Goal: Transaction & Acquisition: Purchase product/service

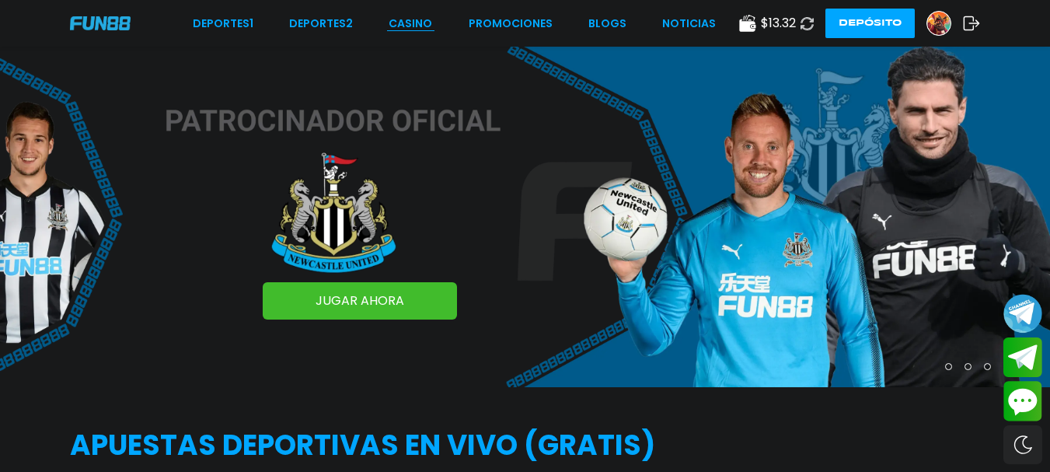
click at [420, 31] on link "CASINO" at bounding box center [411, 24] width 44 height 16
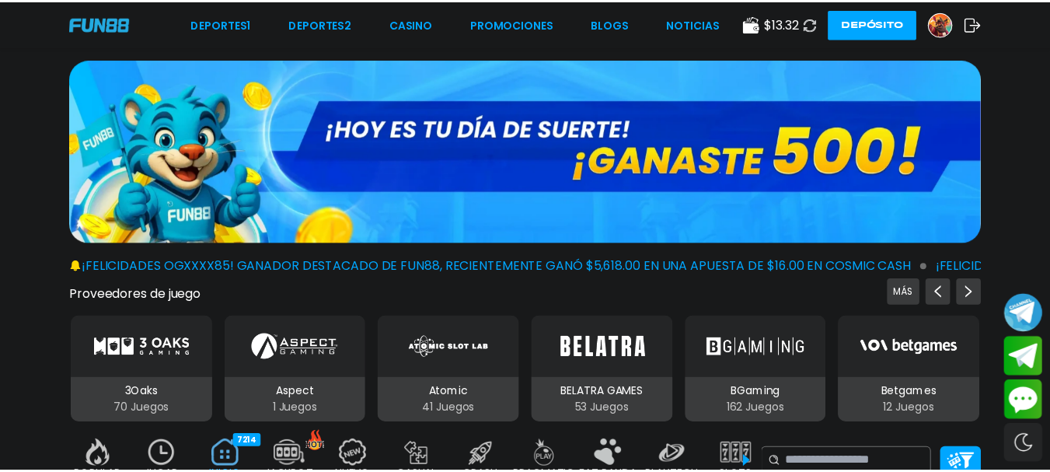
scroll to position [78, 0]
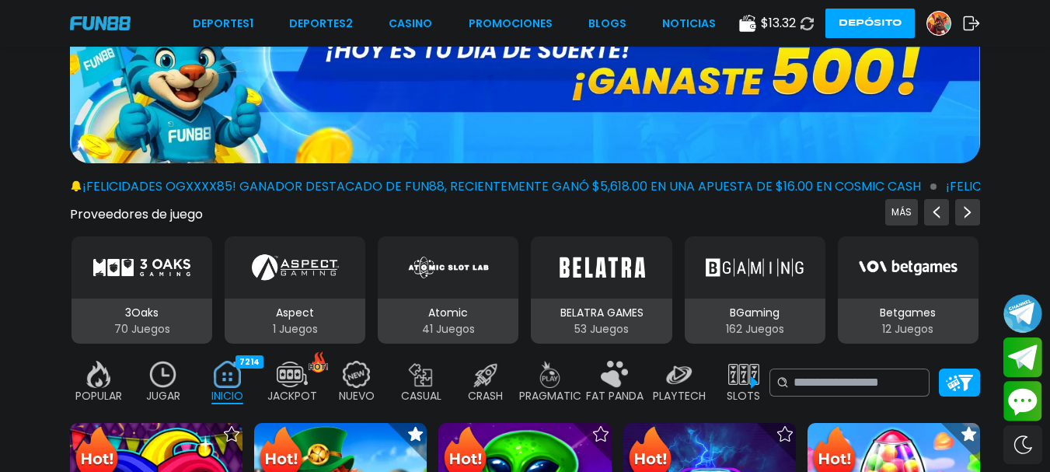
click at [867, 244] on div "Betgames" at bounding box center [908, 267] width 141 height 62
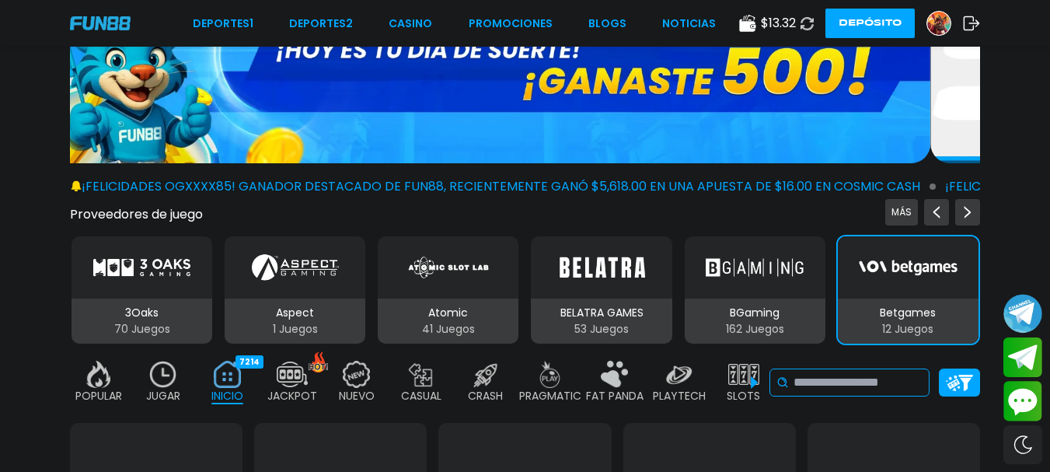
click at [834, 383] on input at bounding box center [858, 382] width 129 height 19
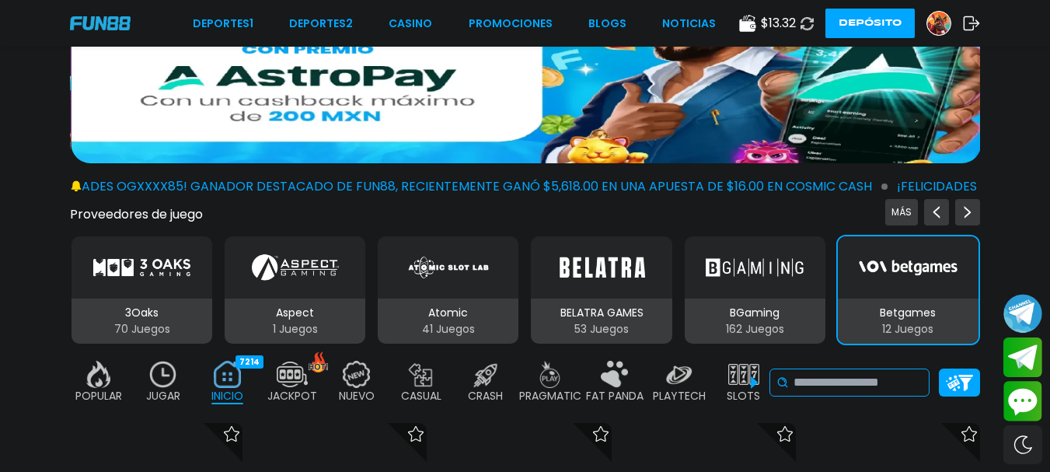
click at [834, 383] on input at bounding box center [858, 382] width 129 height 19
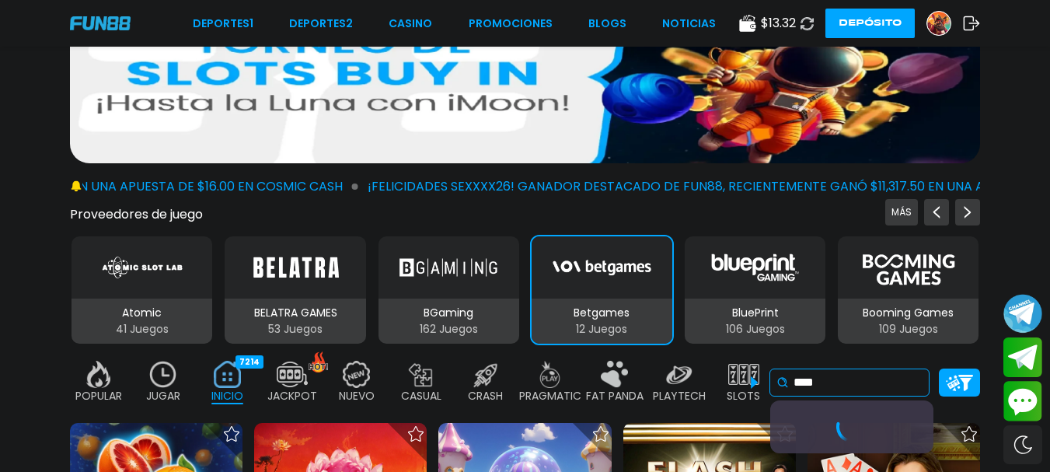
scroll to position [233, 0]
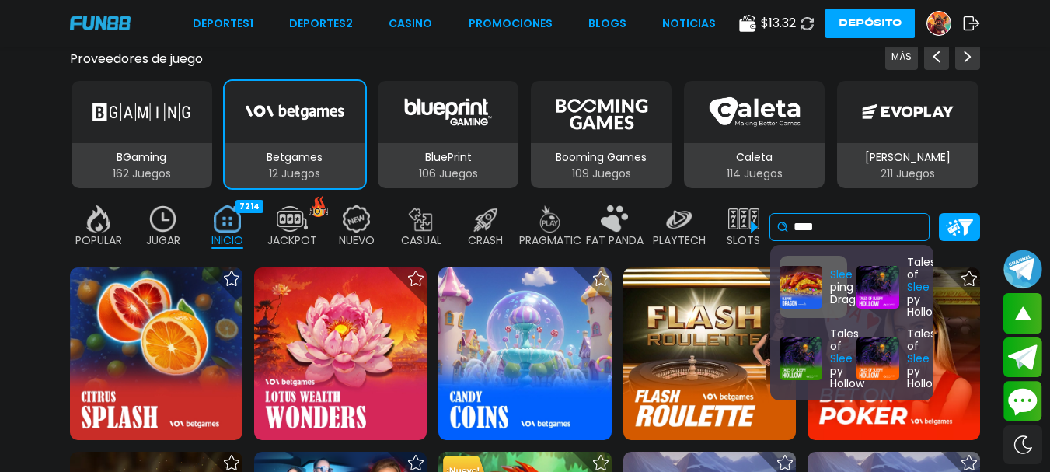
type input "****"
click at [809, 288] on div "Slee ping Dragon" at bounding box center [814, 287] width 68 height 62
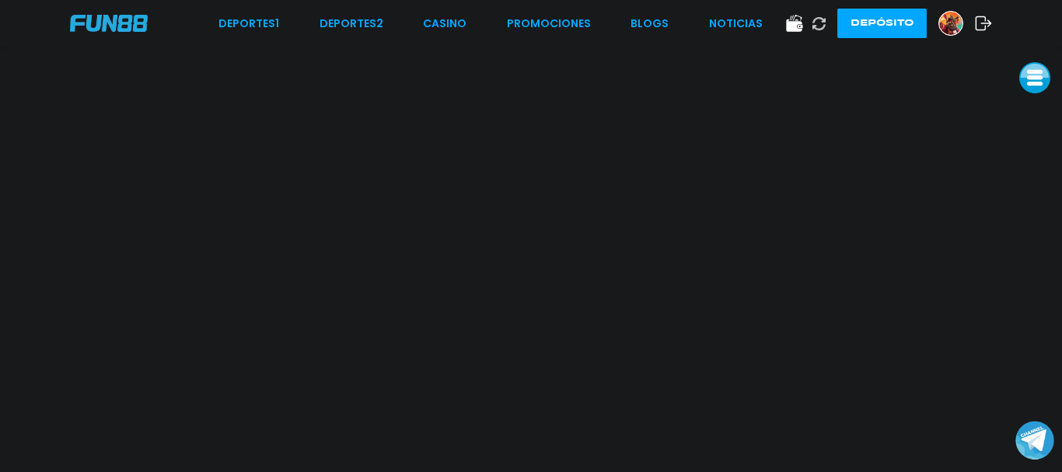
drag, startPoint x: 425, startPoint y: 23, endPoint x: 414, endPoint y: 21, distance: 11.1
click at [425, 23] on link "CASINO" at bounding box center [445, 24] width 44 height 16
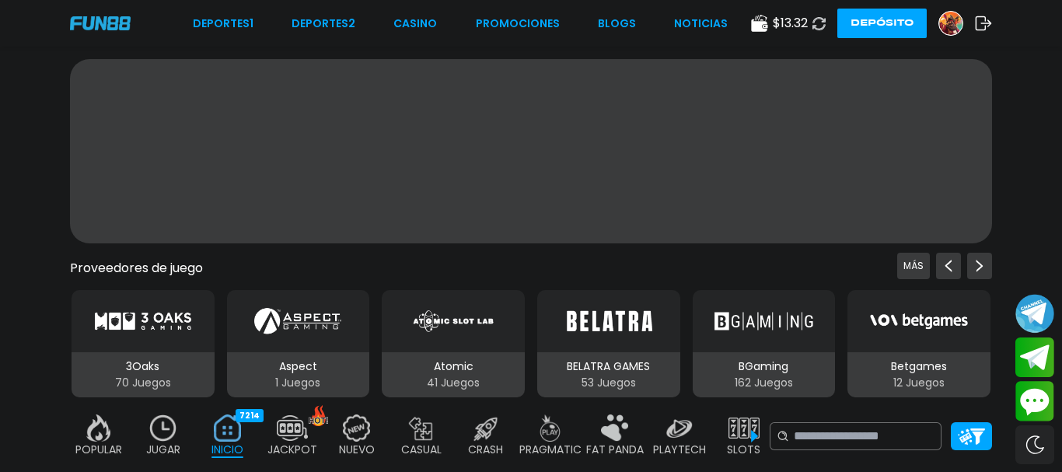
click at [978, 22] on use at bounding box center [984, 23] width 16 height 14
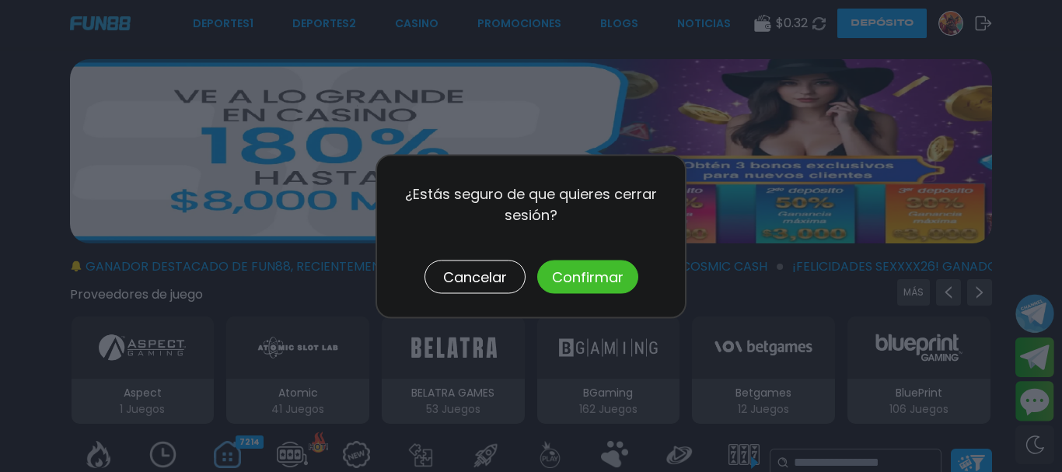
click at [621, 278] on button "Confirmar" at bounding box center [587, 276] width 101 height 33
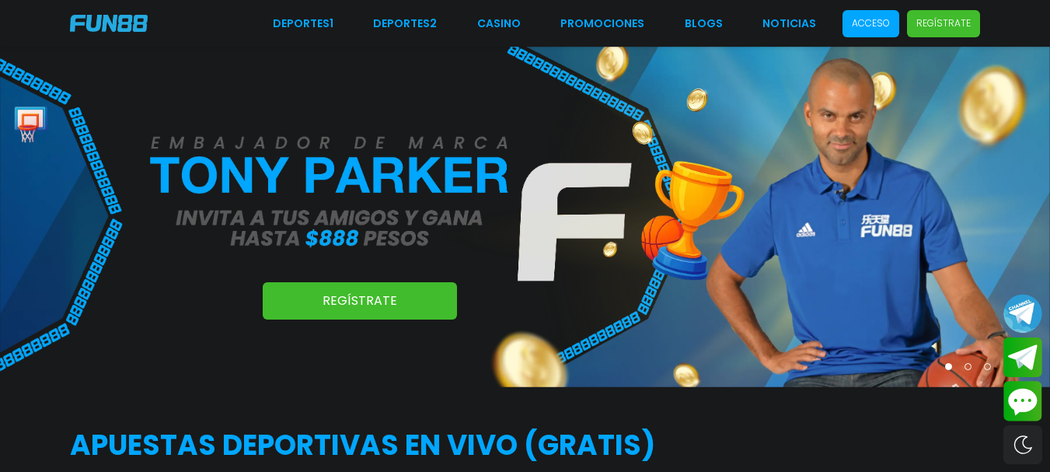
click at [880, 16] on span "Acceso" at bounding box center [871, 23] width 57 height 27
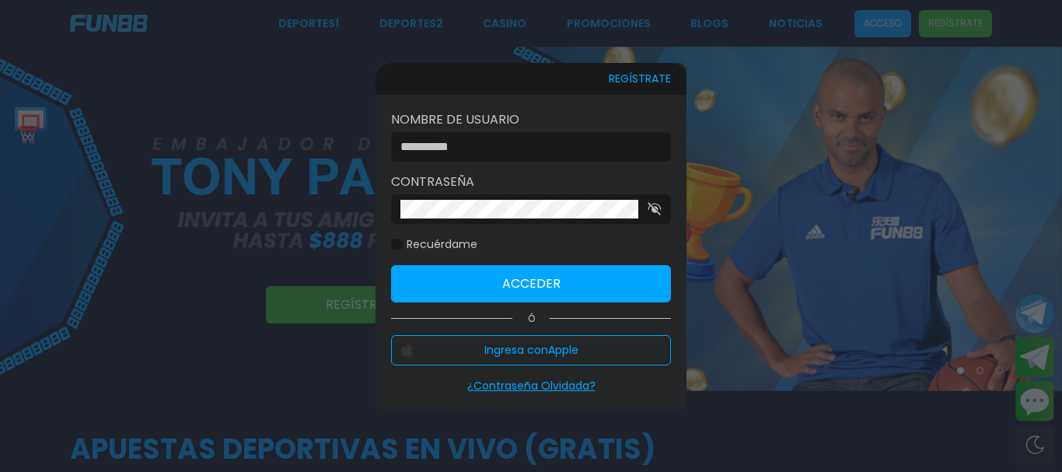
click at [553, 145] on input at bounding box center [526, 147] width 252 height 19
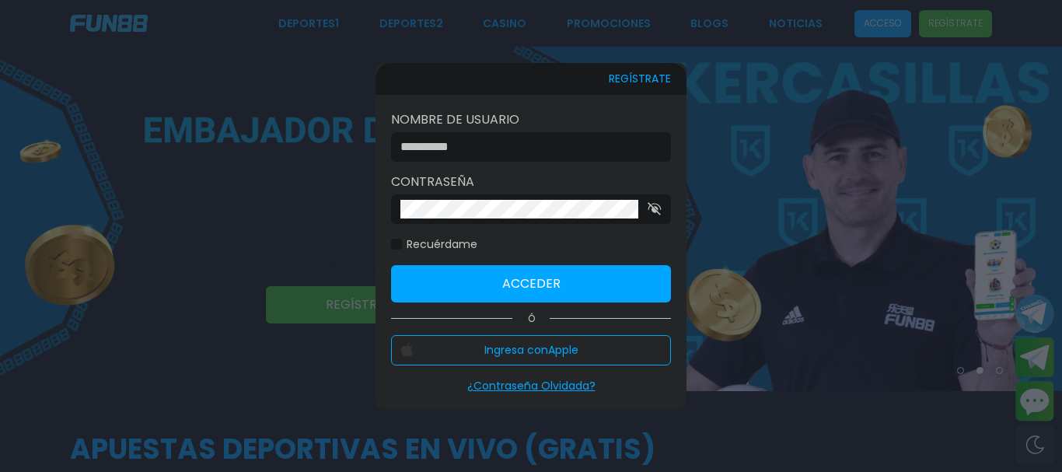
click at [720, 234] on div at bounding box center [531, 236] width 1062 height 472
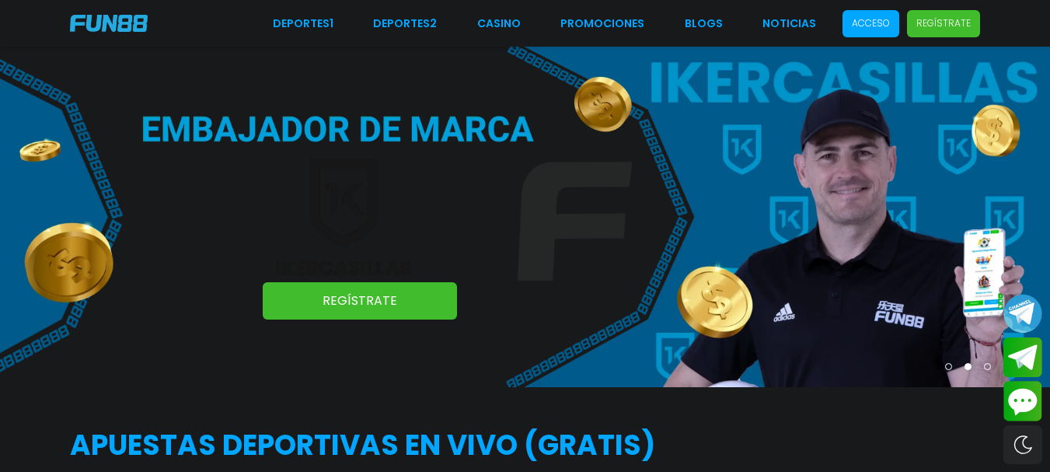
click at [856, 23] on span "Acceso" at bounding box center [871, 23] width 57 height 27
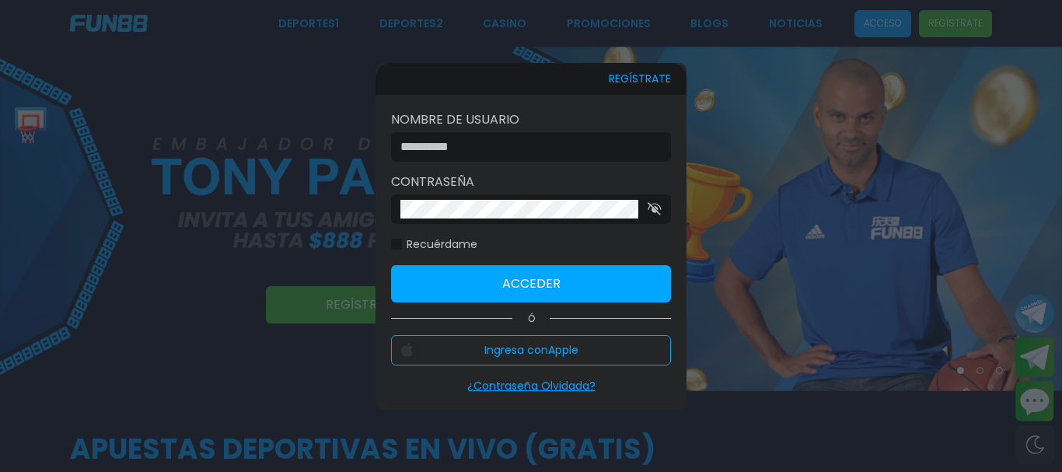
click at [569, 149] on input at bounding box center [526, 147] width 252 height 19
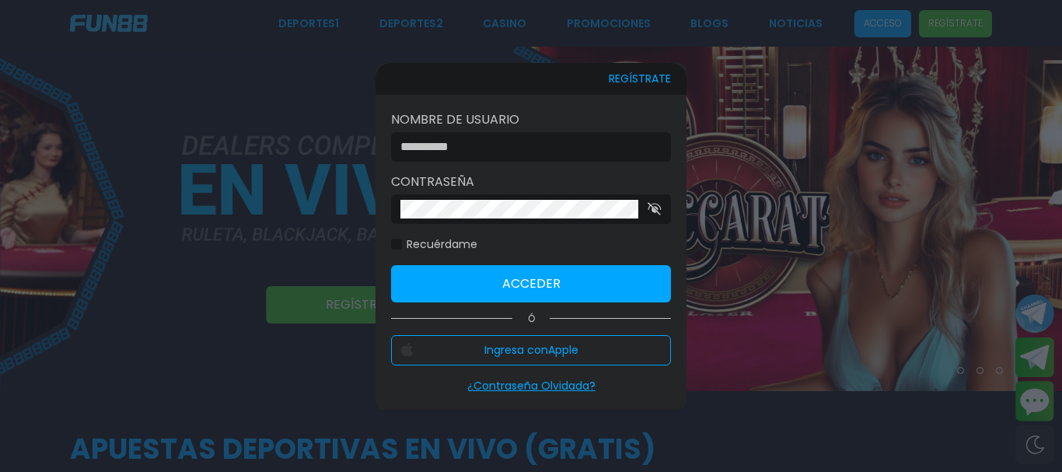
type input "**********"
click at [425, 283] on button "Acceder" at bounding box center [531, 283] width 280 height 37
